Goal: Transaction & Acquisition: Book appointment/travel/reservation

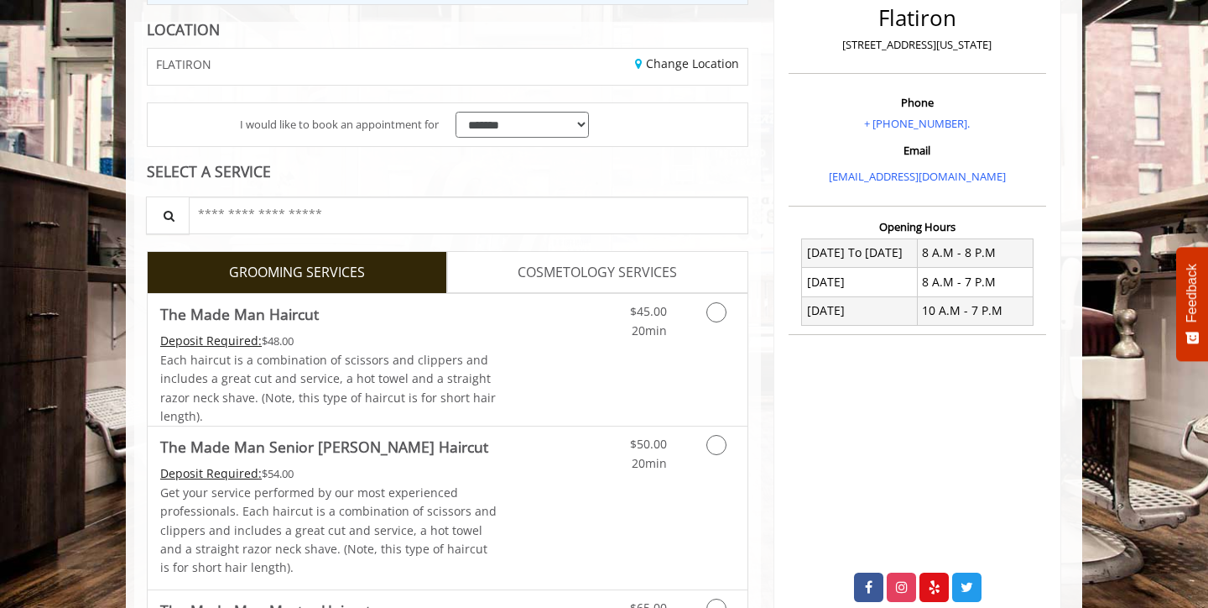
scroll to position [235, 0]
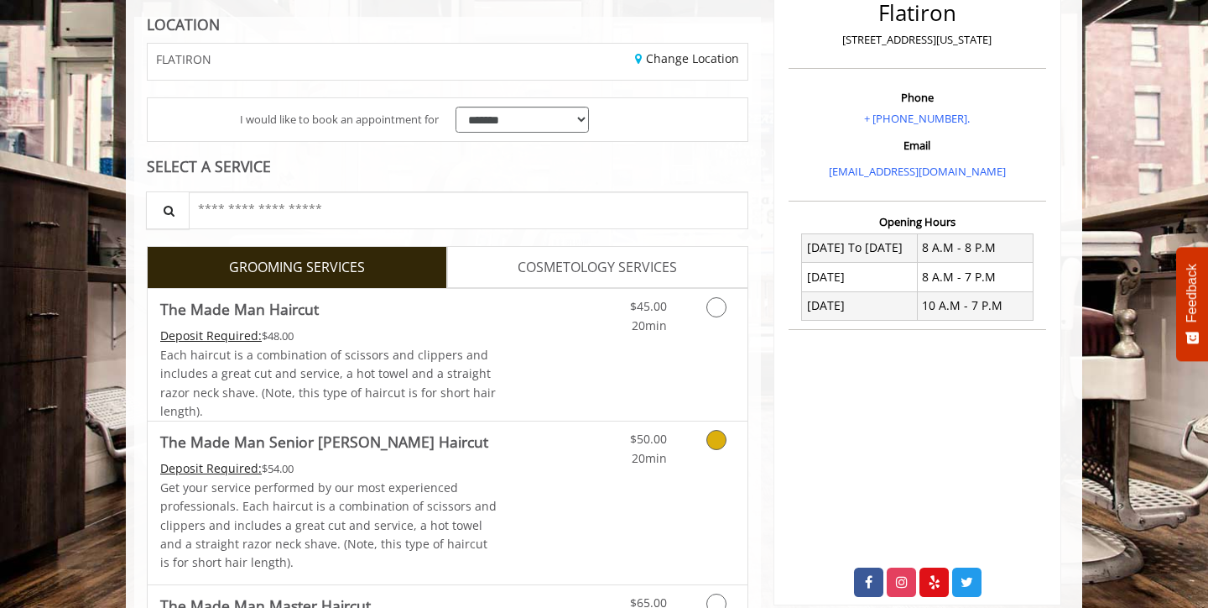
click at [719, 441] on icon "Grooming services" at bounding box center [717, 440] width 20 height 20
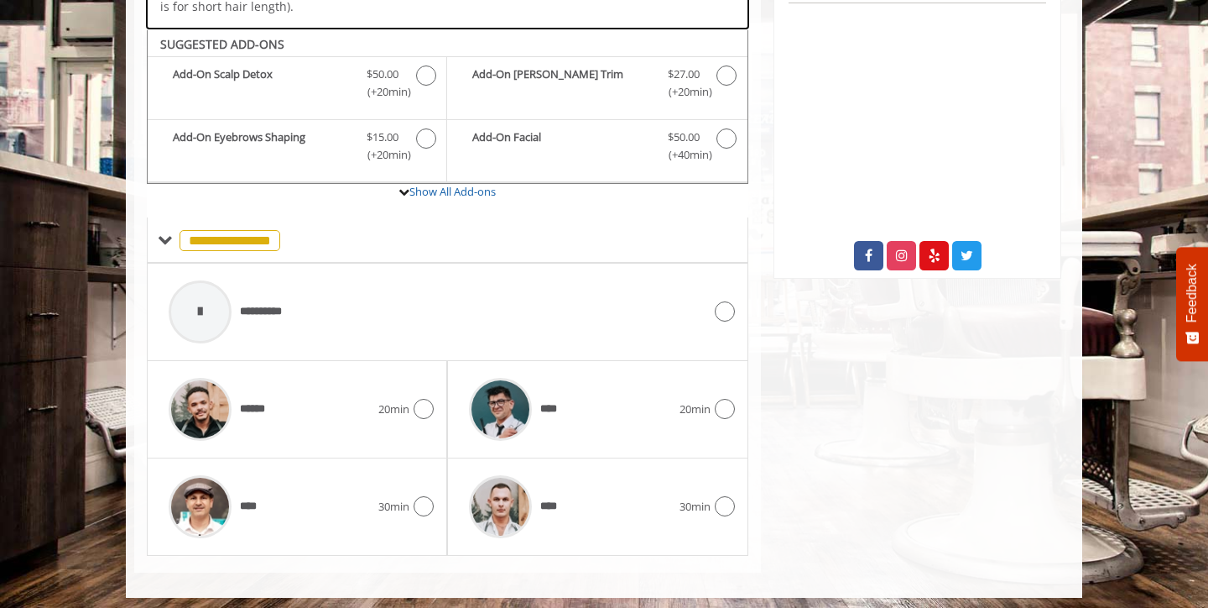
scroll to position [561, 0]
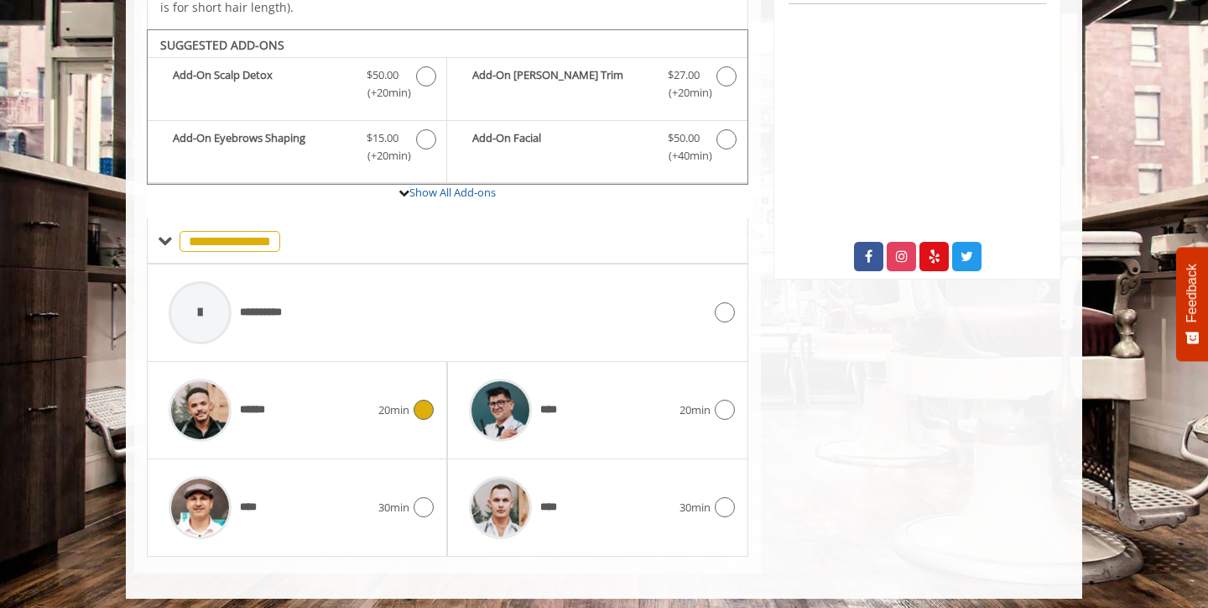
click at [427, 401] on icon at bounding box center [424, 409] width 20 height 20
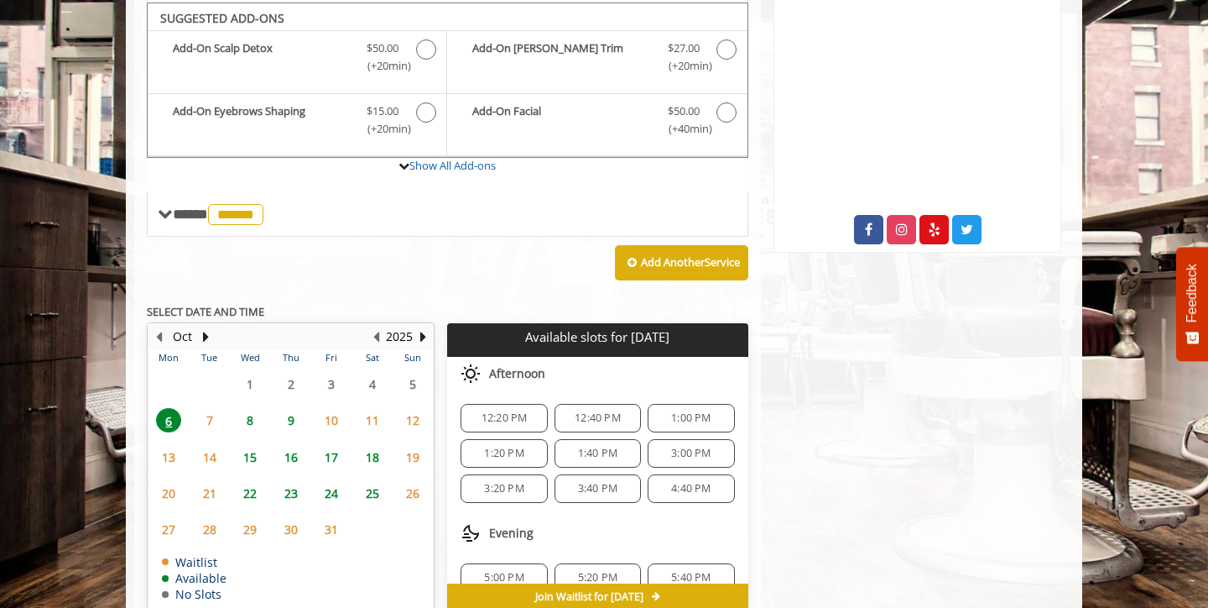
scroll to position [586, 0]
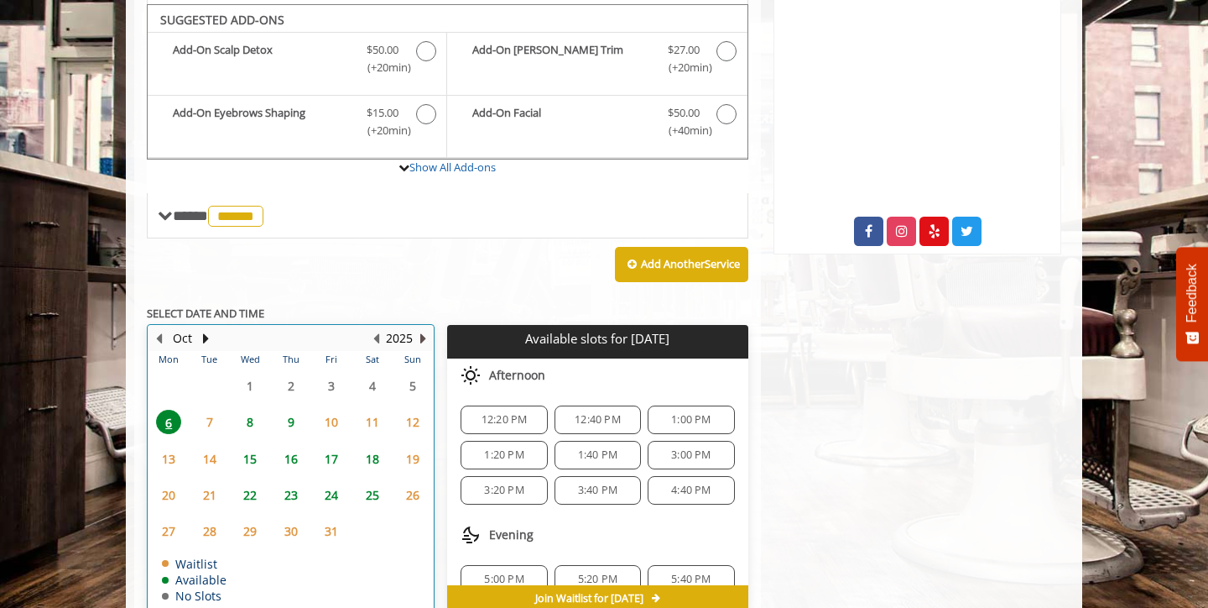
click at [427, 330] on button "Next Year" at bounding box center [422, 338] width 13 height 18
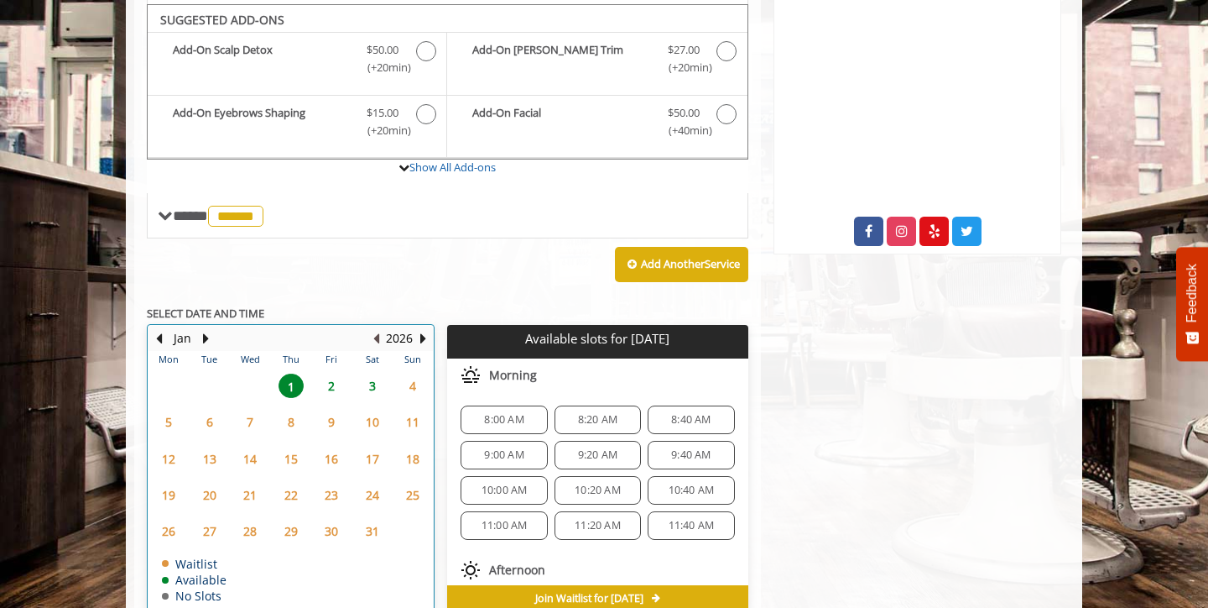
click at [375, 329] on button "Previous Year" at bounding box center [375, 338] width 13 height 18
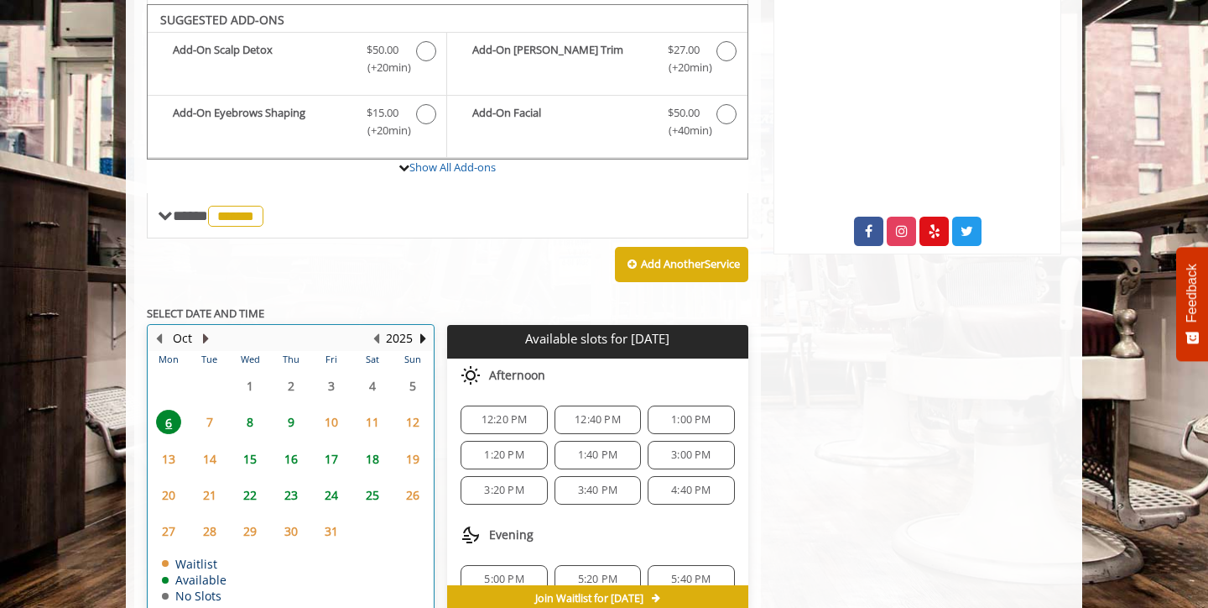
click at [207, 329] on button "Next Month" at bounding box center [205, 338] width 13 height 18
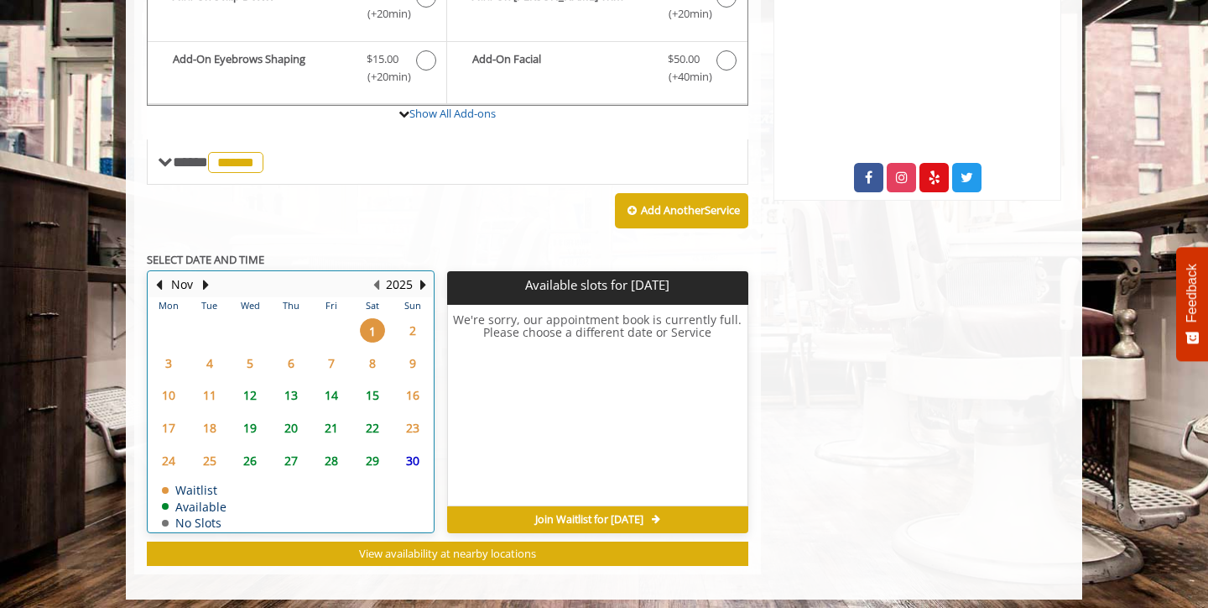
scroll to position [639, 0]
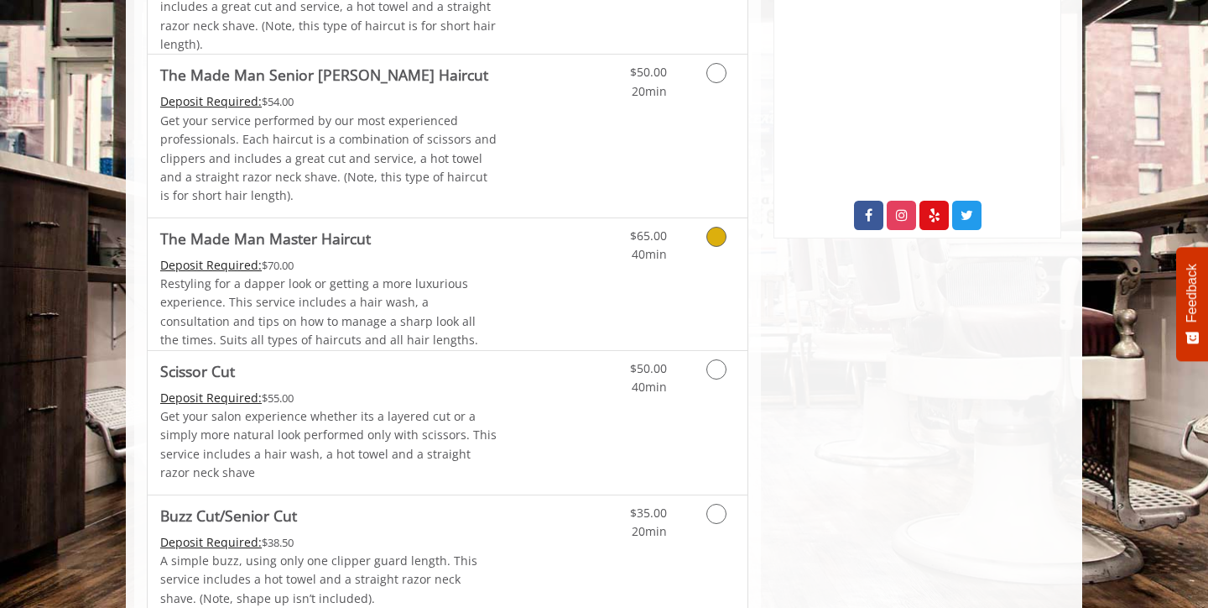
scroll to position [572, 0]
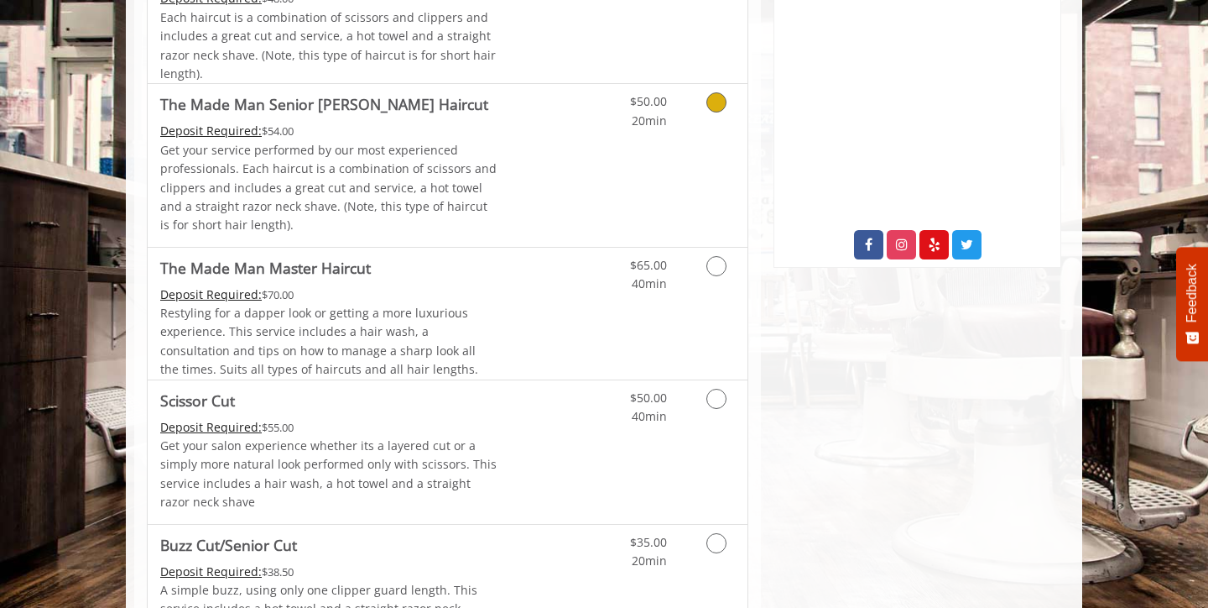
click at [716, 95] on icon "Grooming services" at bounding box center [717, 102] width 20 height 20
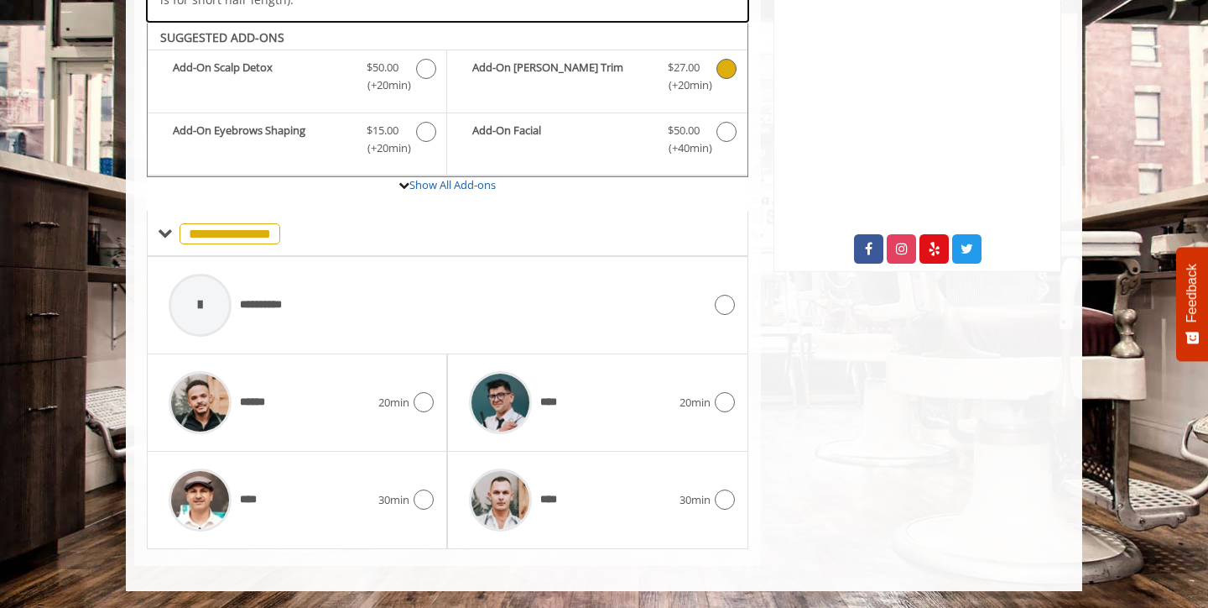
scroll to position [561, 0]
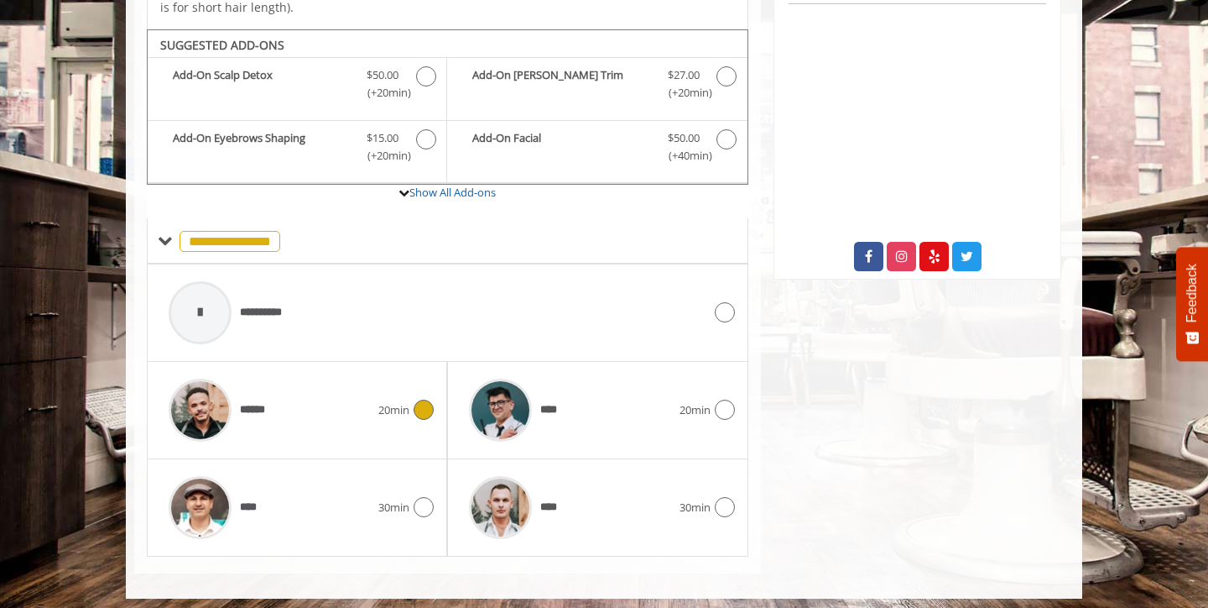
click at [431, 402] on icon at bounding box center [424, 409] width 20 height 20
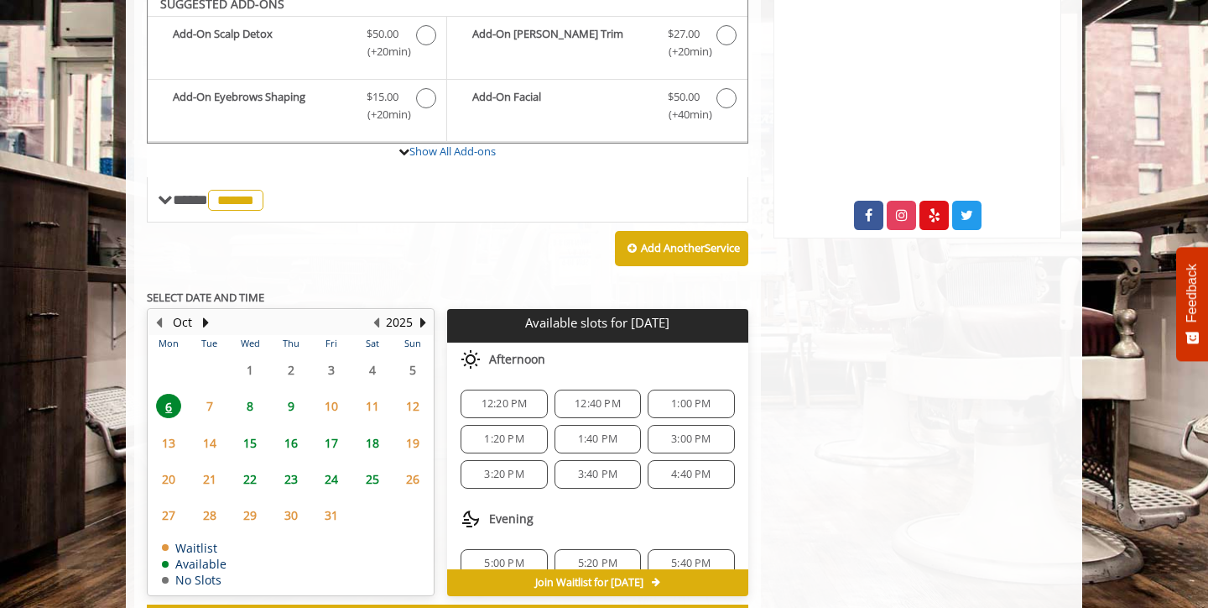
scroll to position [586, 0]
